Goal: Information Seeking & Learning: Learn about a topic

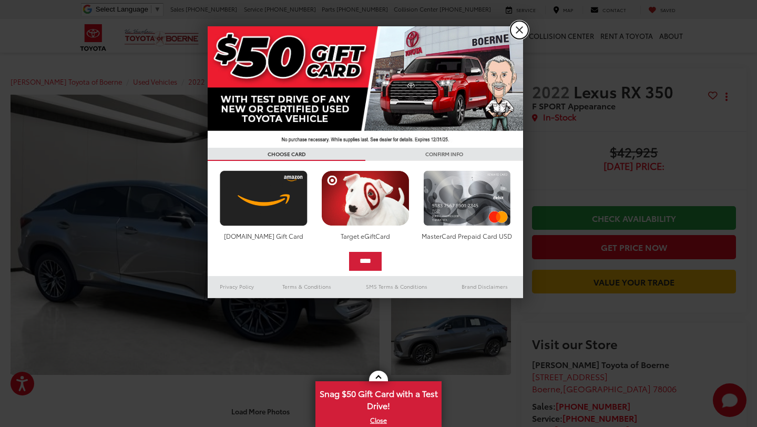
click at [514, 34] on link "X" at bounding box center [520, 30] width 18 height 18
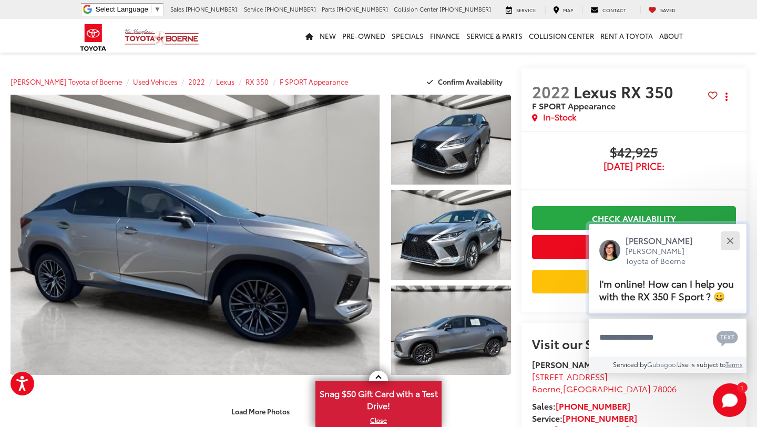
click at [731, 242] on div "Close" at bounding box center [730, 240] width 7 height 7
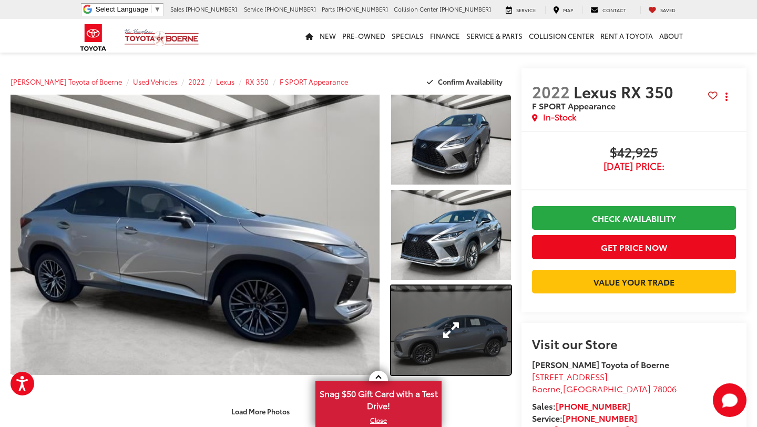
click at [465, 316] on link "Expand Photo 3" at bounding box center [450, 331] width 119 height 90
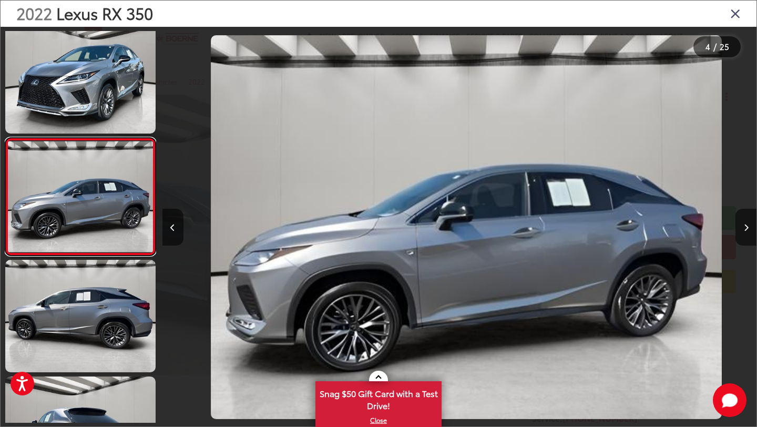
scroll to position [0, 1783]
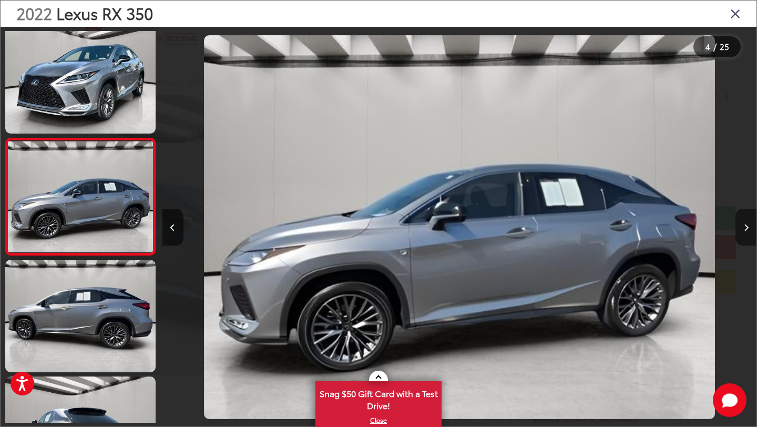
click at [747, 228] on icon "Next image" at bounding box center [746, 227] width 5 height 7
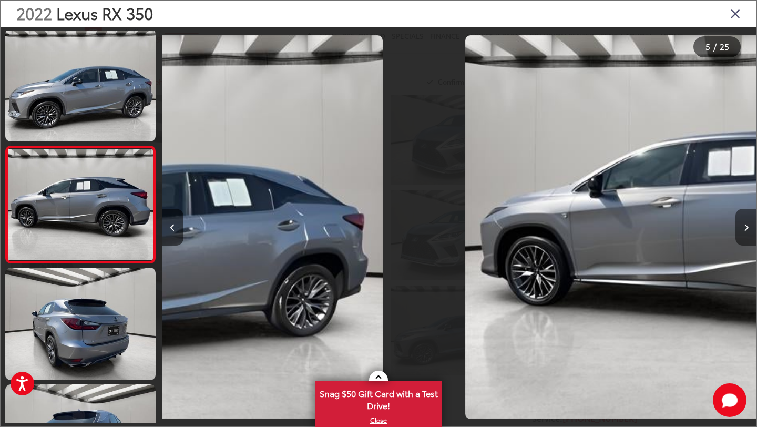
scroll to position [361, 0]
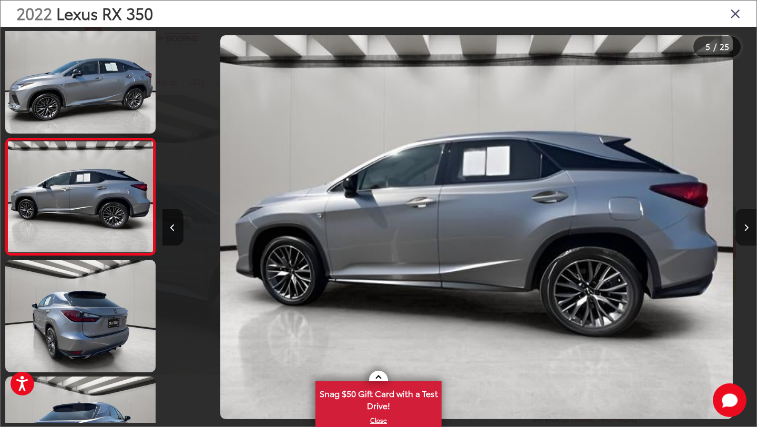
click at [747, 228] on icon "Next image" at bounding box center [746, 227] width 5 height 7
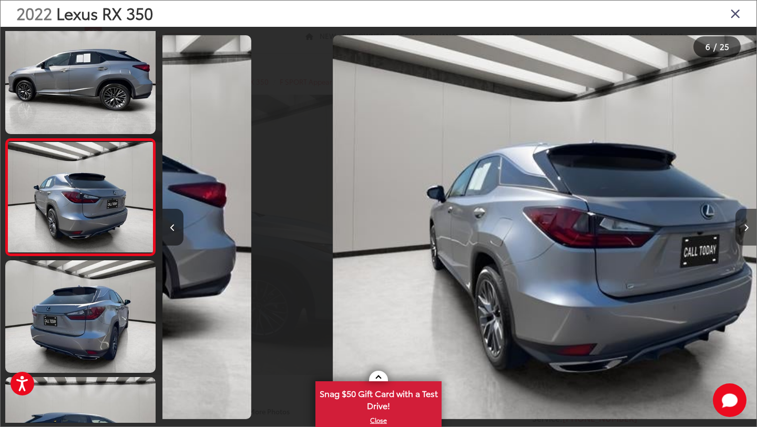
scroll to position [478, 0]
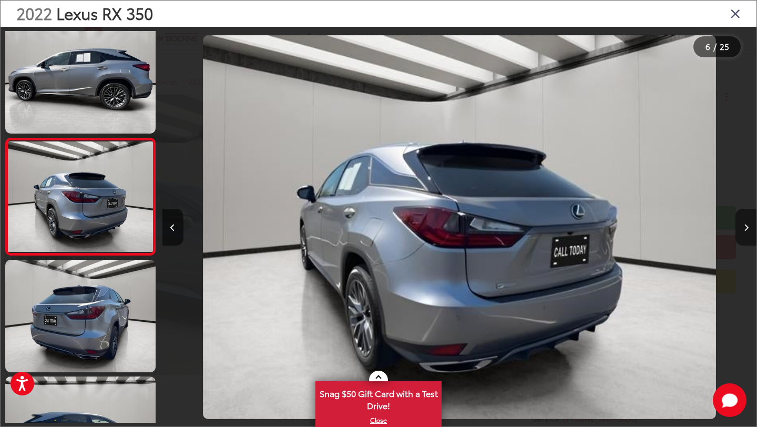
click at [747, 228] on icon "Next image" at bounding box center [746, 227] width 5 height 7
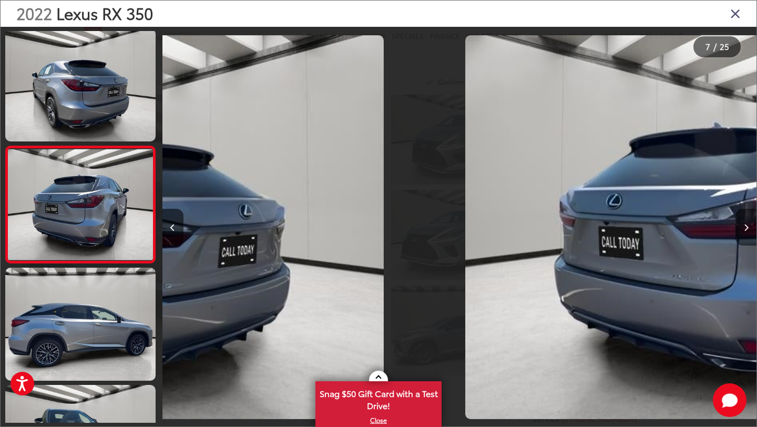
scroll to position [595, 0]
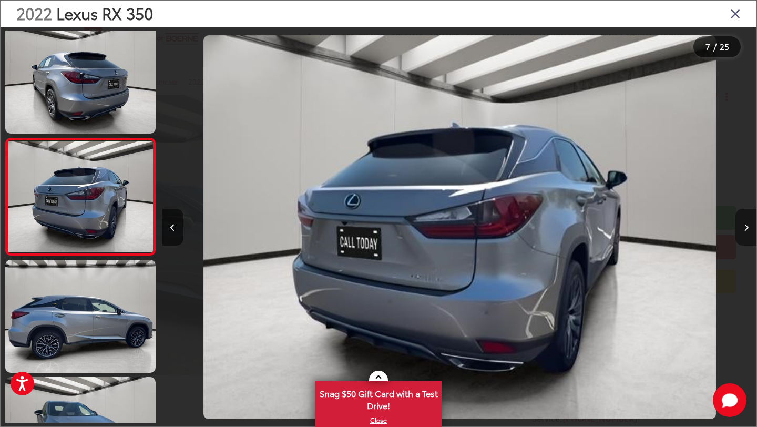
click at [747, 228] on icon "Next image" at bounding box center [746, 227] width 5 height 7
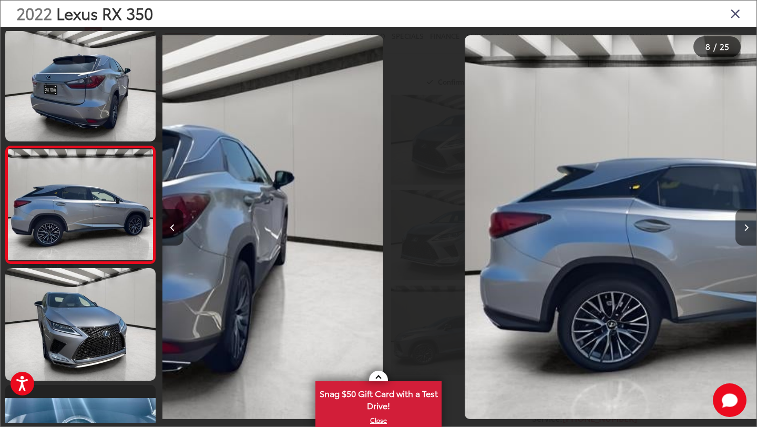
scroll to position [712, 0]
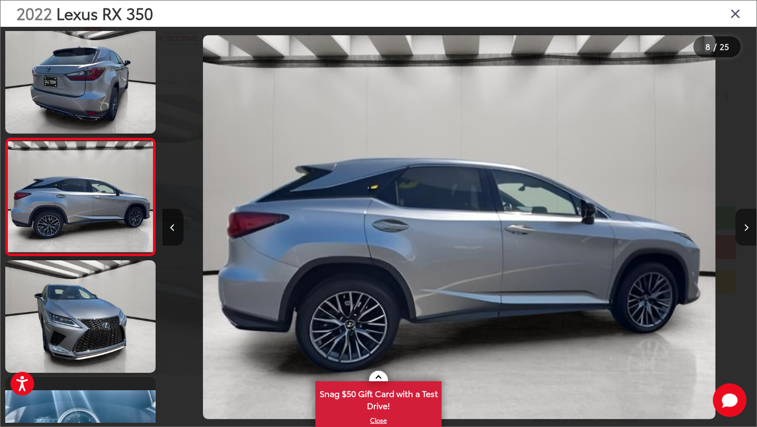
click at [747, 228] on icon "Next image" at bounding box center [746, 227] width 5 height 7
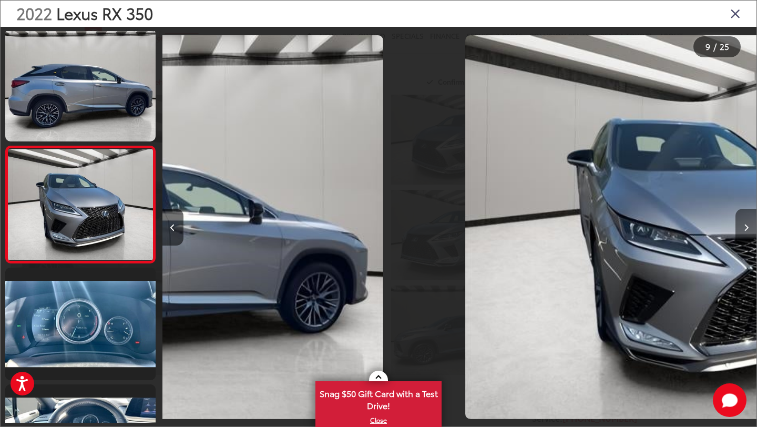
scroll to position [829, 0]
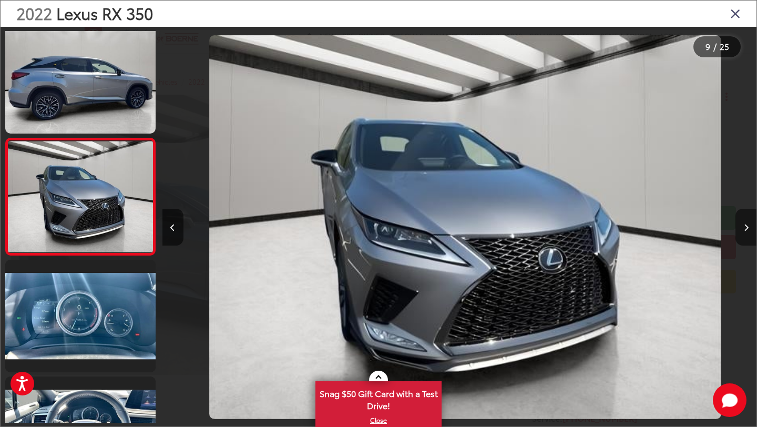
click at [747, 228] on icon "Next image" at bounding box center [746, 227] width 5 height 7
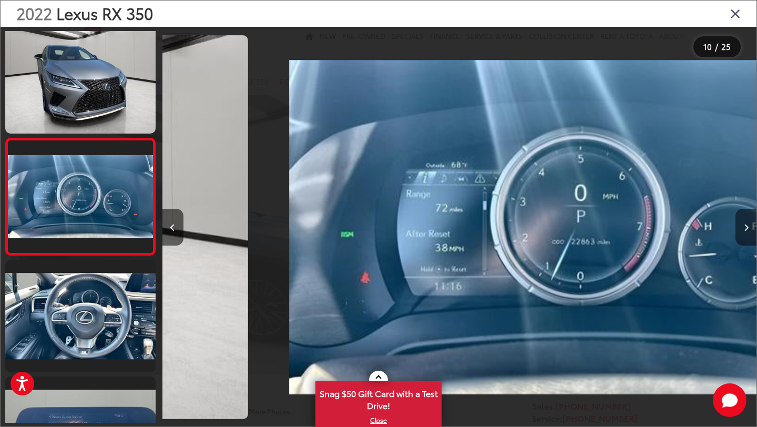
scroll to position [946, 0]
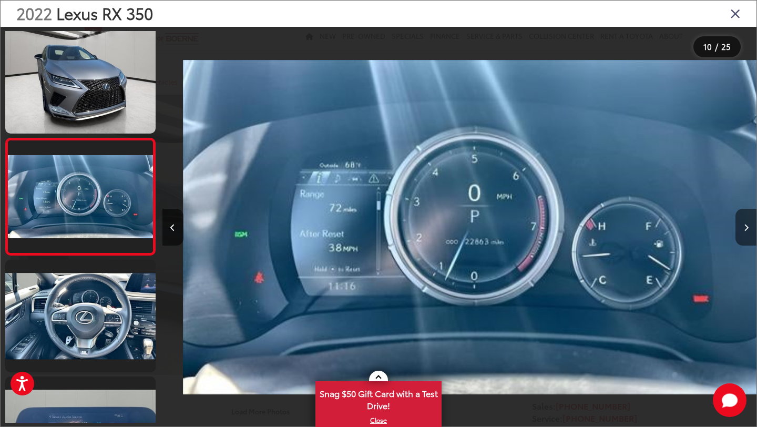
click at [747, 228] on icon "Next image" at bounding box center [746, 227] width 5 height 7
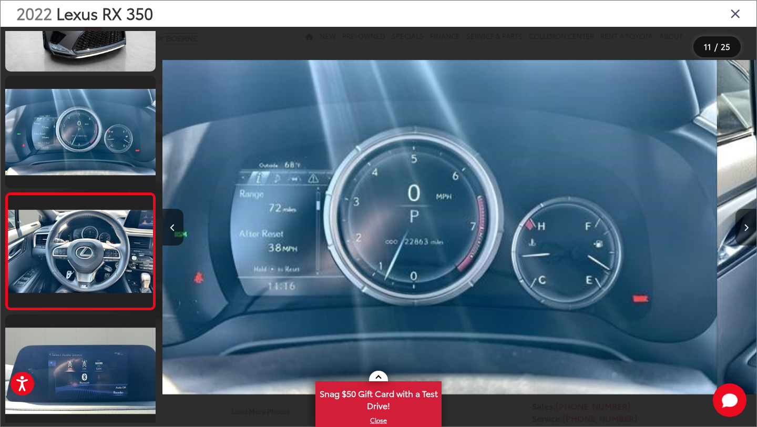
scroll to position [0, 0]
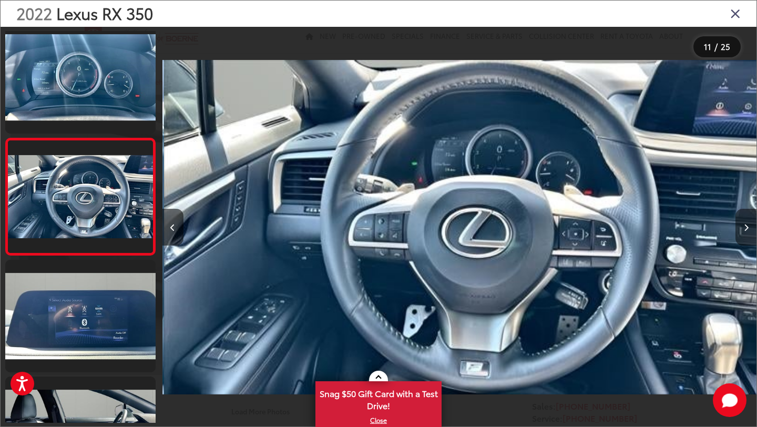
click at [747, 228] on icon "Next image" at bounding box center [746, 227] width 5 height 7
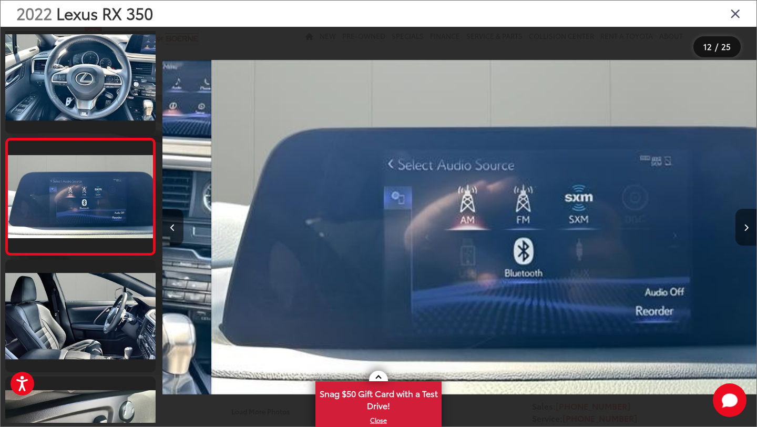
click at [747, 228] on icon "Next image" at bounding box center [746, 227] width 5 height 7
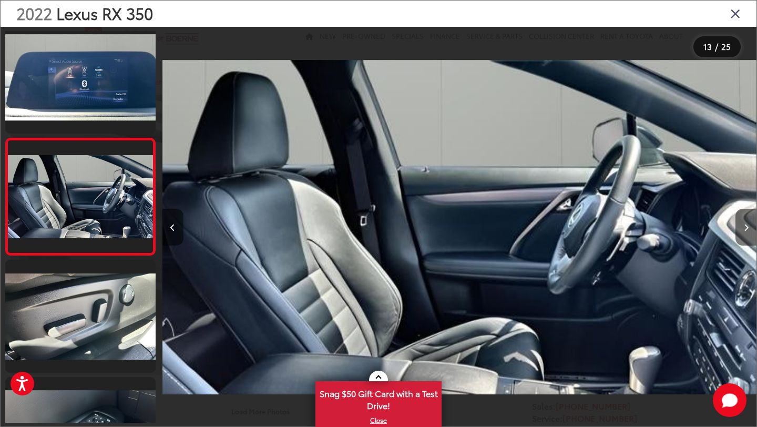
click at [747, 228] on icon "Next image" at bounding box center [746, 227] width 5 height 7
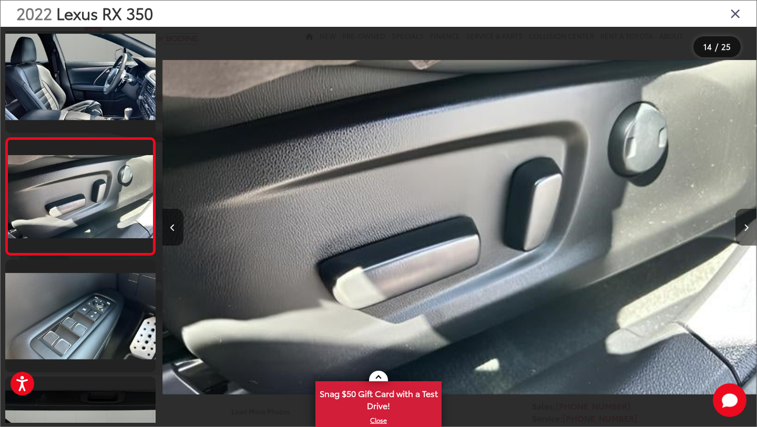
click at [747, 228] on icon "Next image" at bounding box center [746, 227] width 5 height 7
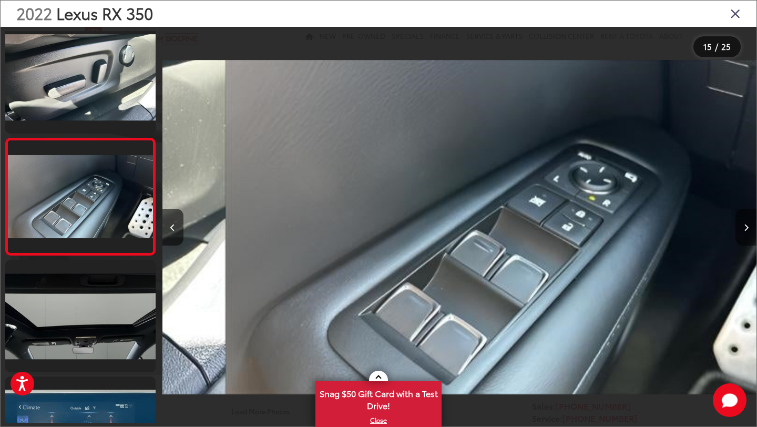
click at [747, 228] on icon "Next image" at bounding box center [746, 227] width 5 height 7
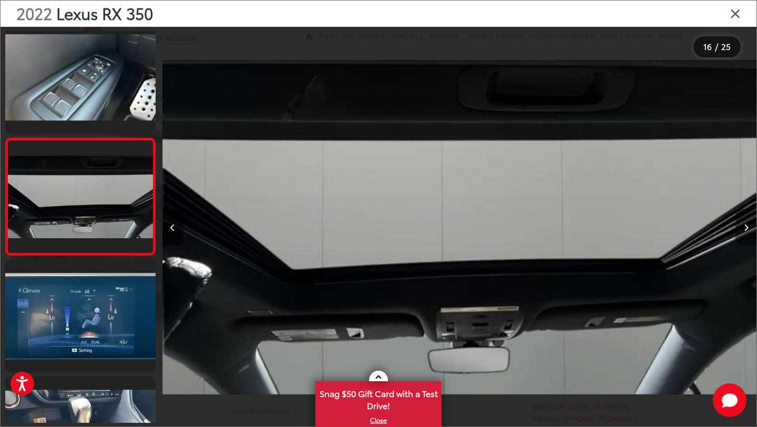
click at [747, 228] on icon "Next image" at bounding box center [746, 227] width 5 height 7
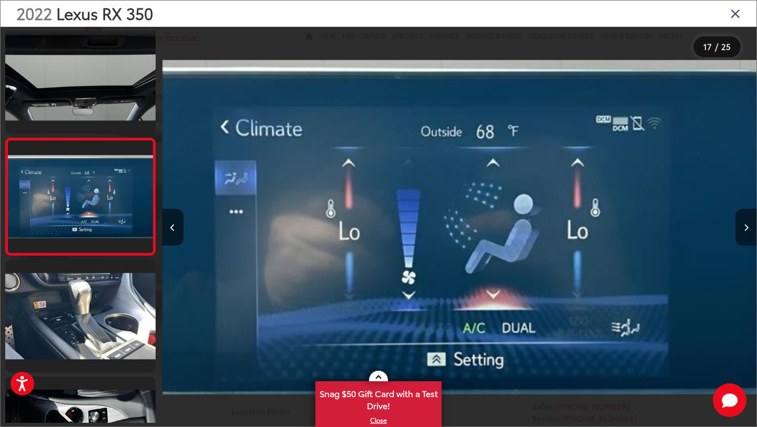
click at [747, 228] on icon "Next image" at bounding box center [746, 227] width 5 height 7
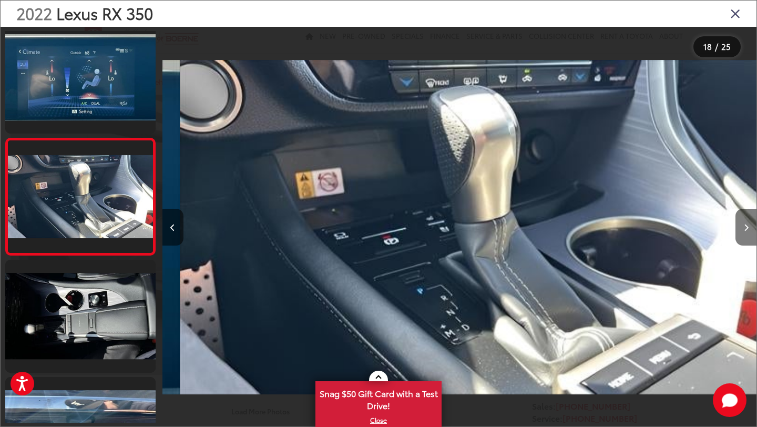
click at [747, 228] on icon "Next image" at bounding box center [746, 227] width 5 height 7
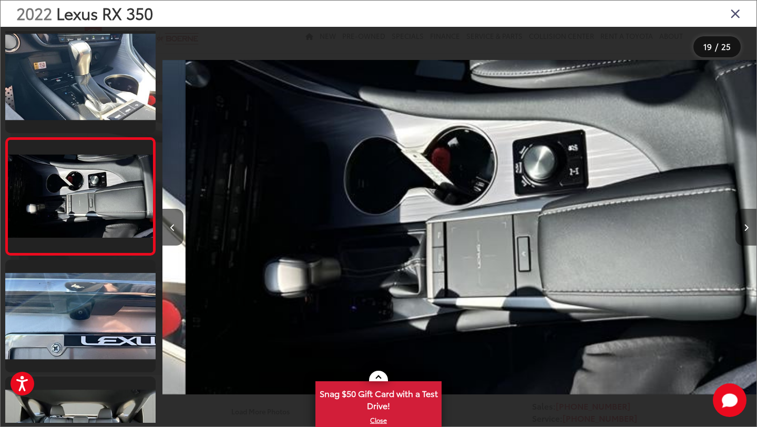
click at [747, 228] on icon "Next image" at bounding box center [746, 227] width 5 height 7
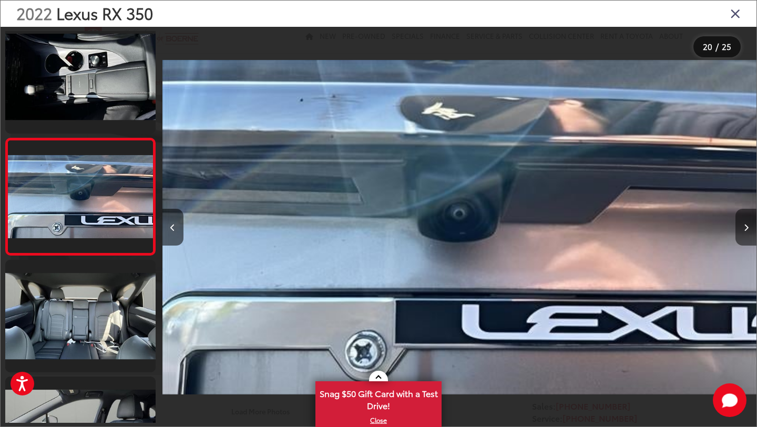
click at [747, 228] on icon "Next image" at bounding box center [746, 227] width 5 height 7
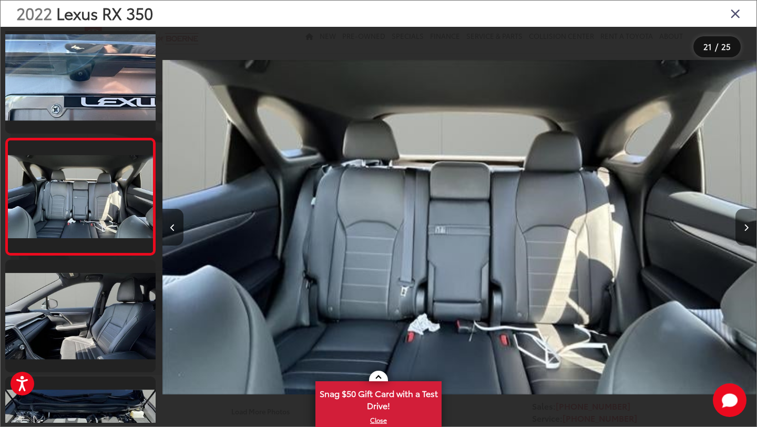
click at [747, 228] on icon "Next image" at bounding box center [746, 227] width 5 height 7
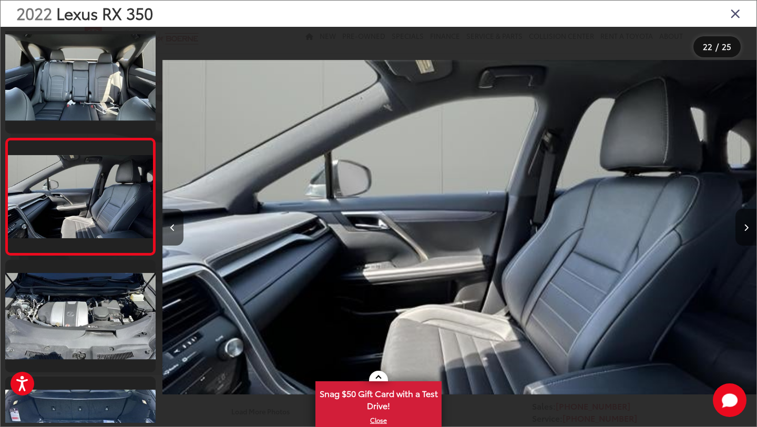
click at [747, 228] on icon "Next image" at bounding box center [746, 227] width 5 height 7
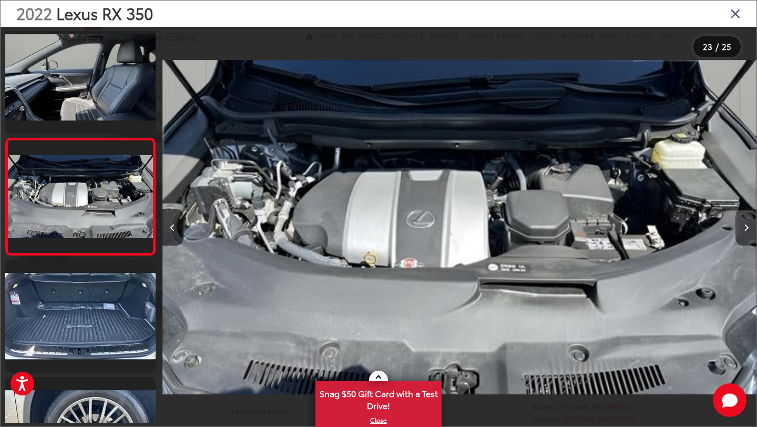
click at [747, 228] on icon "Next image" at bounding box center [746, 227] width 5 height 7
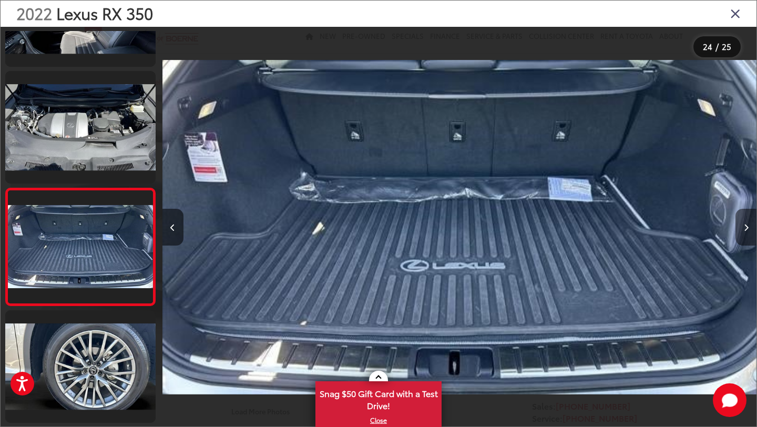
click at [747, 228] on icon "Next image" at bounding box center [746, 227] width 5 height 7
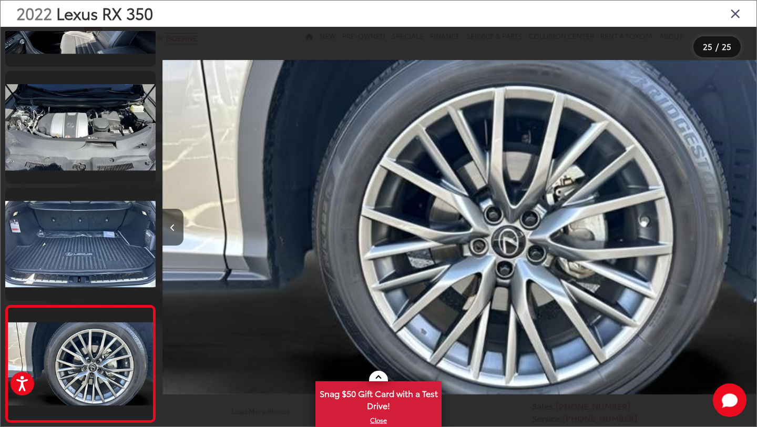
click at [736, 14] on icon "Close gallery" at bounding box center [735, 13] width 11 height 14
